Goal: Find specific page/section: Find specific page/section

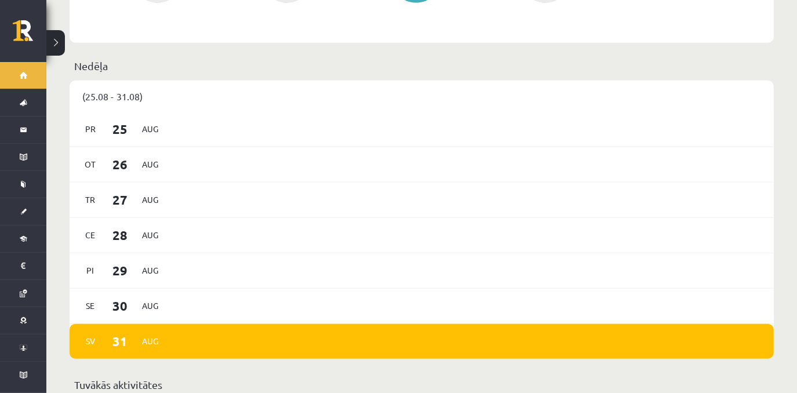
scroll to position [557, 0]
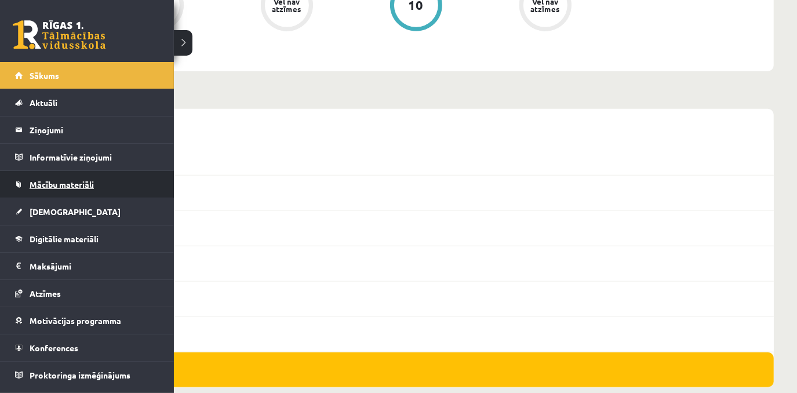
click at [46, 185] on span "Mācību materiāli" at bounding box center [62, 184] width 64 height 10
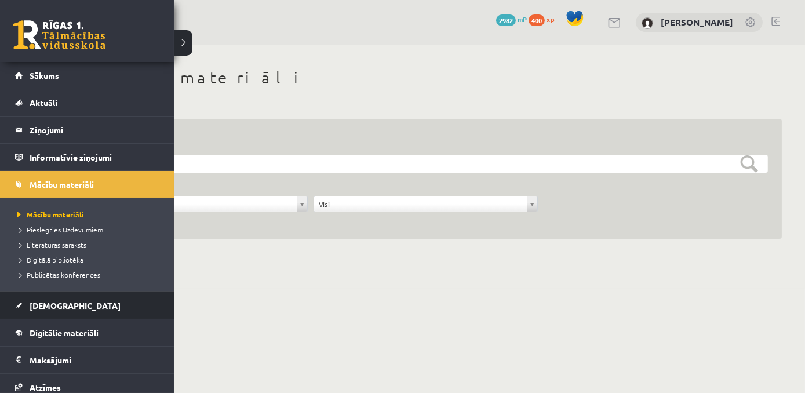
click at [71, 310] on link "[DEMOGRAPHIC_DATA]" at bounding box center [87, 305] width 144 height 27
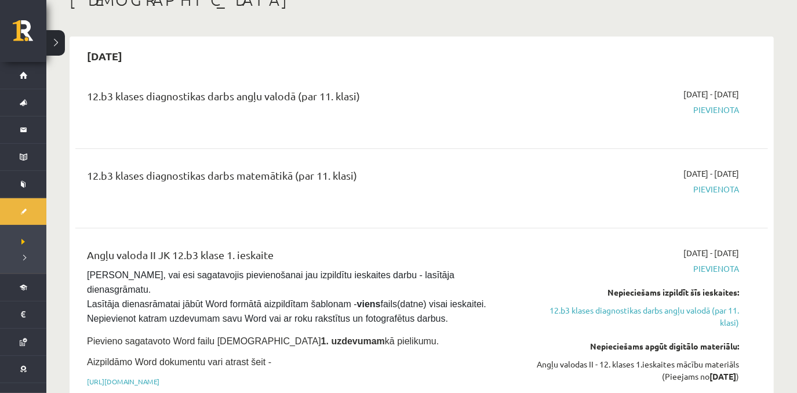
scroll to position [86, 0]
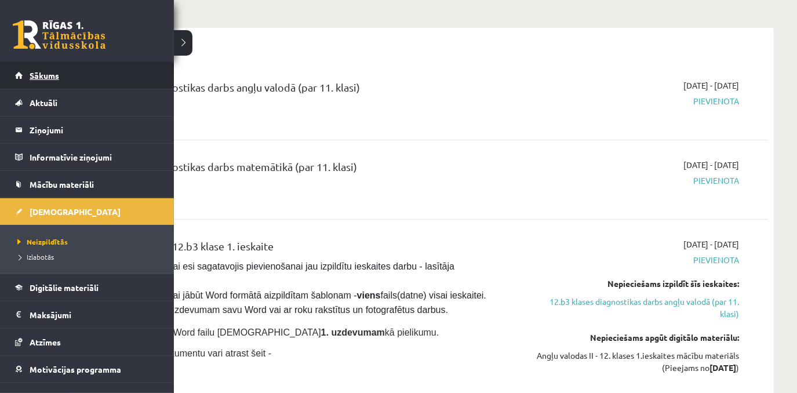
click at [34, 80] on link "Sākums" at bounding box center [87, 75] width 144 height 27
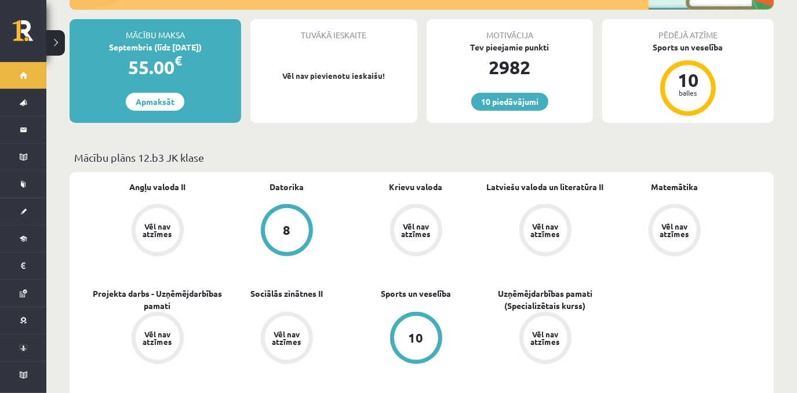
scroll to position [220, 0]
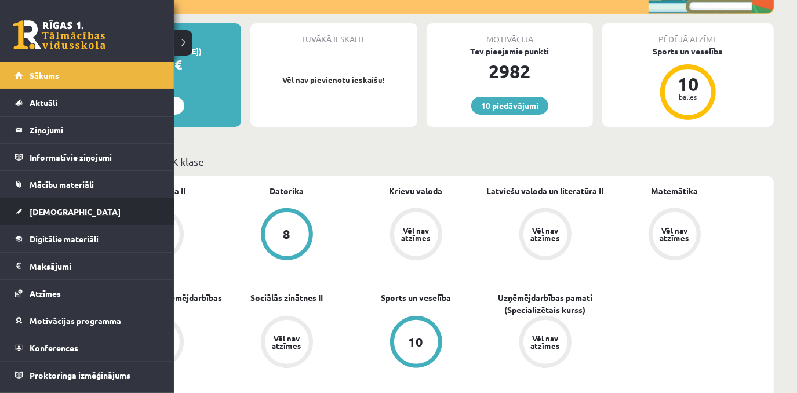
click at [85, 199] on link "[DEMOGRAPHIC_DATA]" at bounding box center [87, 211] width 144 height 27
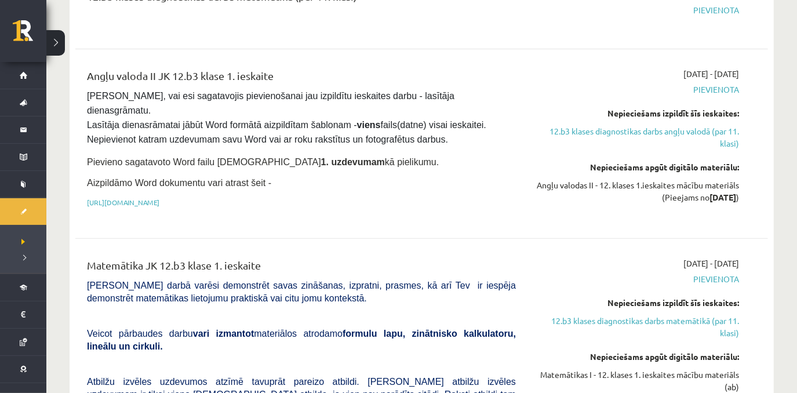
scroll to position [175, 0]
